Goal: Task Accomplishment & Management: Use online tool/utility

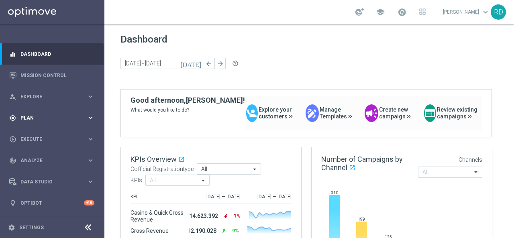
click at [35, 116] on span "Plan" at bounding box center [53, 118] width 66 height 5
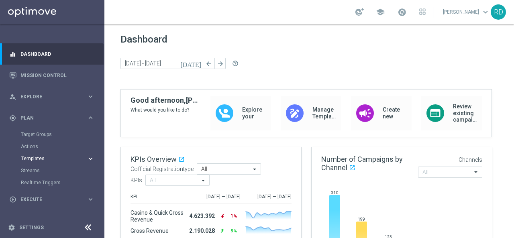
click at [29, 157] on span "Templates" at bounding box center [49, 158] width 57 height 5
click at [35, 171] on link "Optimail" at bounding box center [54, 171] width 59 height 6
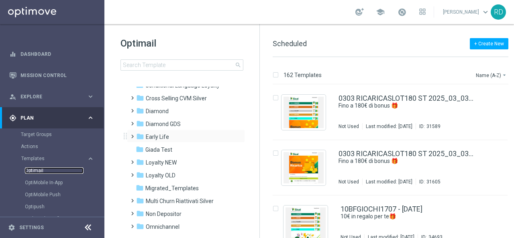
scroll to position [80, 0]
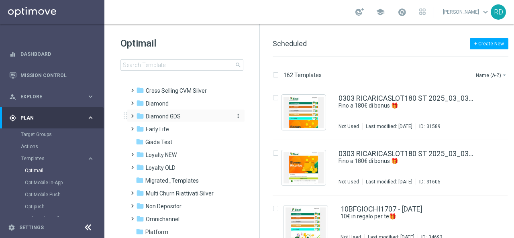
click at [149, 117] on span "Diamond GDS" at bounding box center [163, 116] width 35 height 7
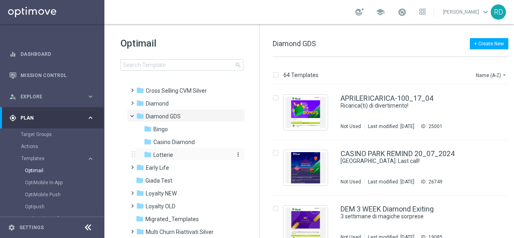
click at [155, 154] on span "Lotterie" at bounding box center [163, 154] width 20 height 7
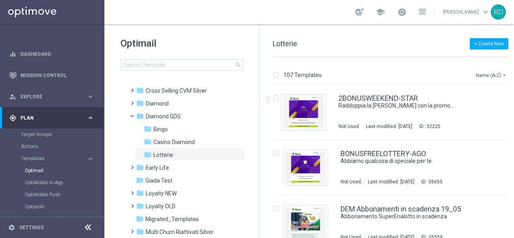
click at [480, 76] on button "Name (A-Z) arrow_drop_down" at bounding box center [491, 75] width 33 height 10
click at [477, 108] on span "Date Modified (Newest)" at bounding box center [478, 111] width 54 height 6
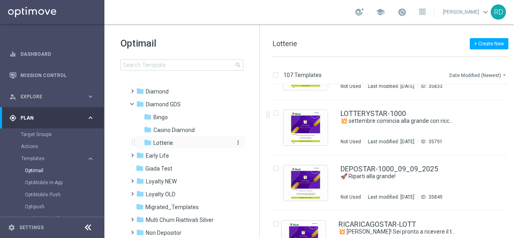
scroll to position [80, 0]
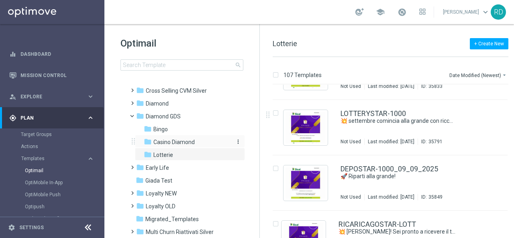
click at [171, 139] on span "Casino Diamond" at bounding box center [173, 142] width 41 height 7
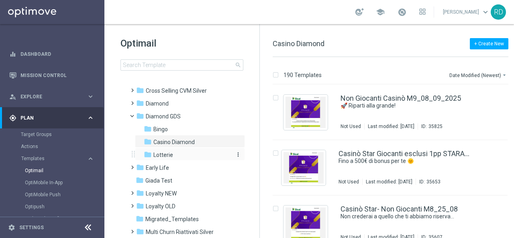
click at [167, 156] on span "Lotterie" at bounding box center [163, 154] width 20 height 7
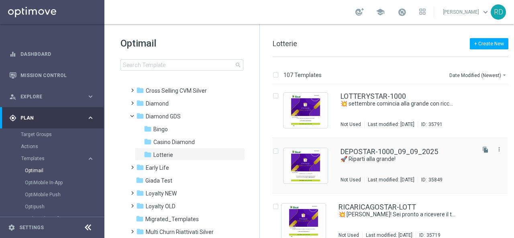
scroll to position [80, 0]
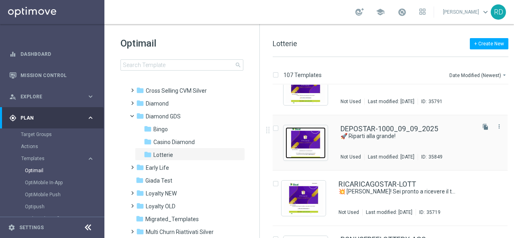
click at [313, 135] on img "Press SPACE to select this row." at bounding box center [306, 142] width 40 height 31
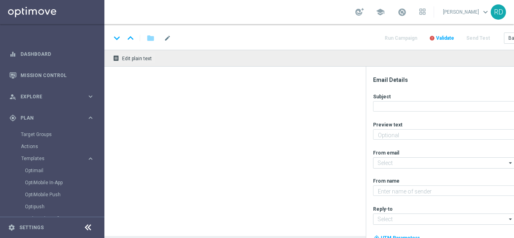
type textarea "Per te fino a 1.000€ di bonus sulla tua ricarica!💥"
type textarea "Sisal Vip"
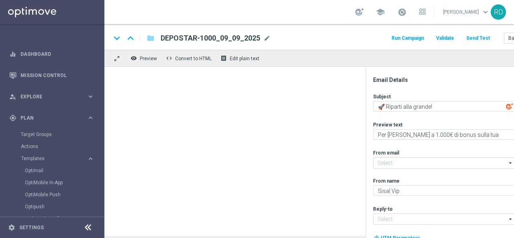
type input "giochi@comunicazioni.sisal.it"
type input "teamvip@sisal.it"
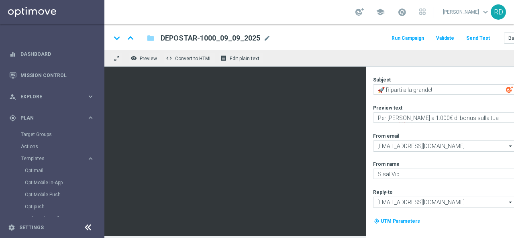
scroll to position [31, 0]
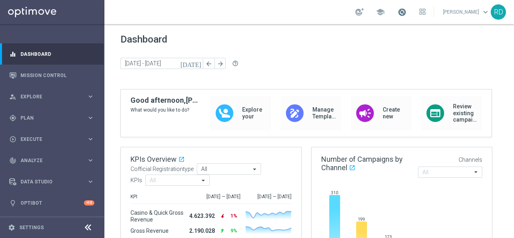
click at [398, 12] on span at bounding box center [402, 12] width 9 height 9
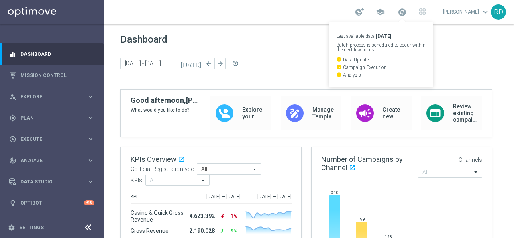
click at [273, 11] on div "school Last available data: [DATE] Batch process is scheduled to occur within t…" at bounding box center [309, 12] width 410 height 24
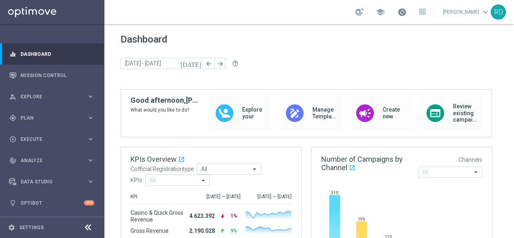
click at [398, 11] on span at bounding box center [402, 12] width 9 height 9
